Goal: Answer question/provide support: Share knowledge or assist other users

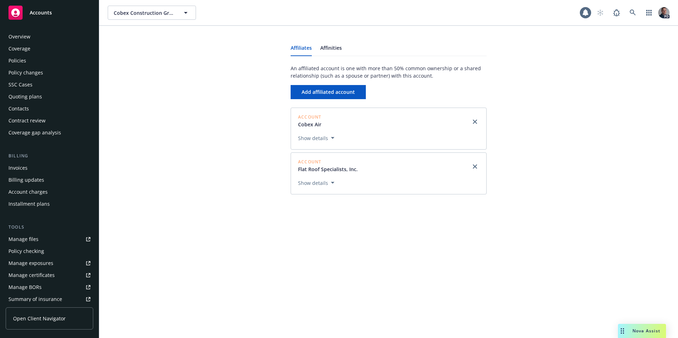
scroll to position [122, 0]
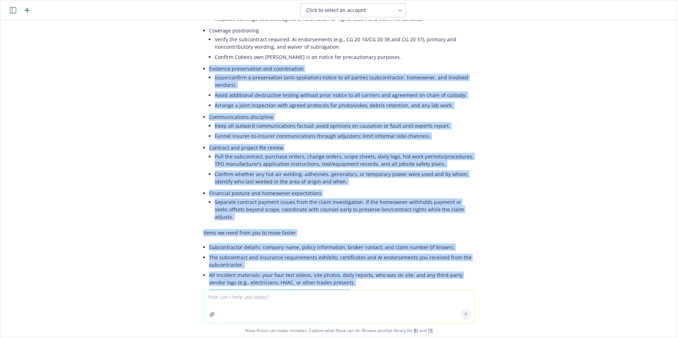
scroll to position [425, 0]
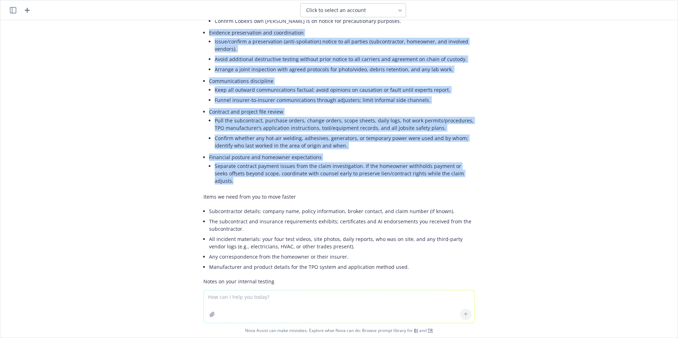
drag, startPoint x: 204, startPoint y: 118, endPoint x: 473, endPoint y: 178, distance: 275.8
click at [473, 178] on div "Below is a concise, professional message you can send your client, followed by …" at bounding box center [339, 46] width 282 height 684
copy ul "Evidence preservation and coordination Issue/confirm a preservation (anti-spoli…"
click at [455, 61] on li "Avoid additional destructive testing without prior notice to all carriers and a…" at bounding box center [345, 59] width 260 height 10
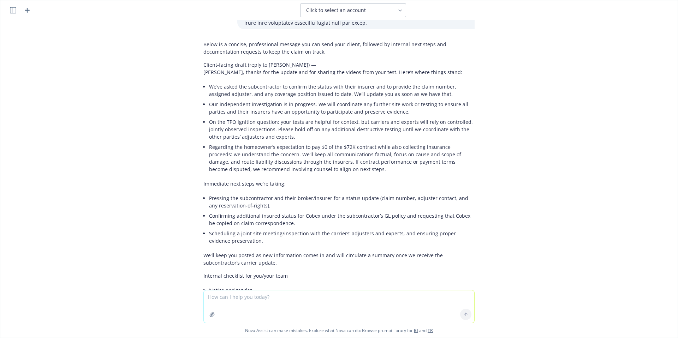
scroll to position [0, 0]
